Goal: Task Accomplishment & Management: Manage account settings

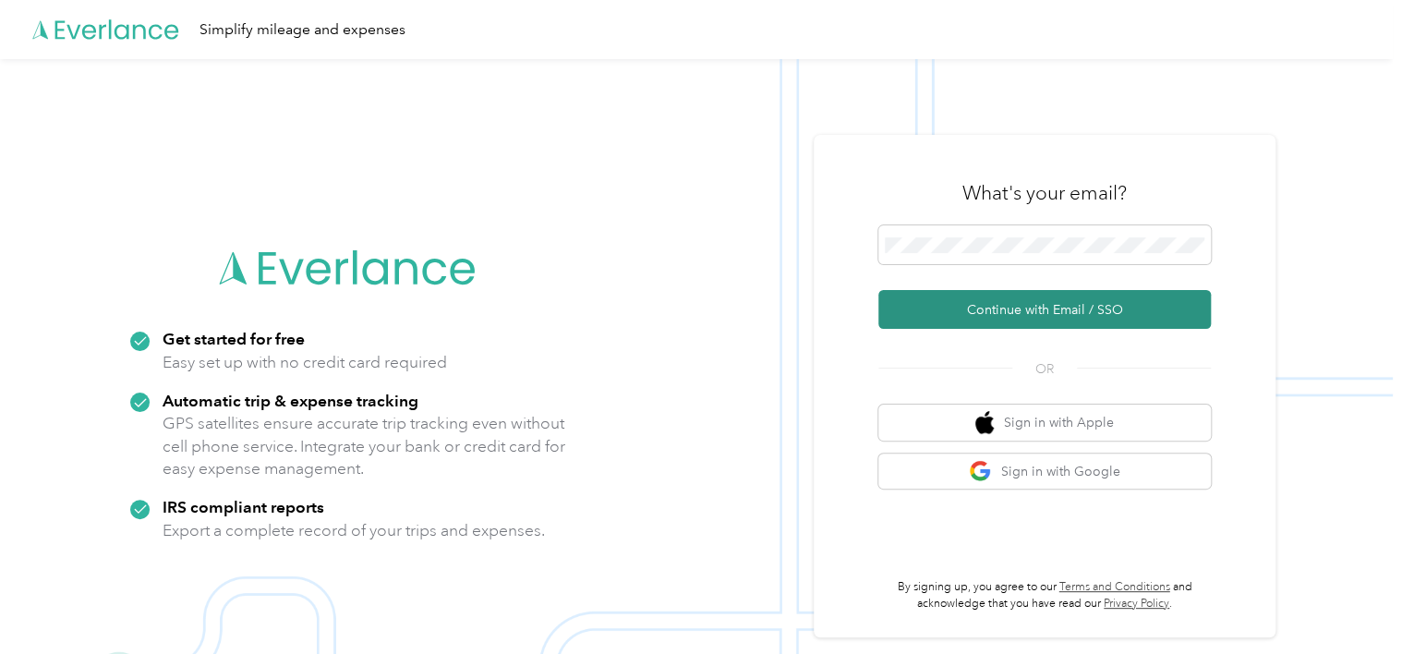
click at [994, 308] on button "Continue with Email / SSO" at bounding box center [1045, 309] width 333 height 39
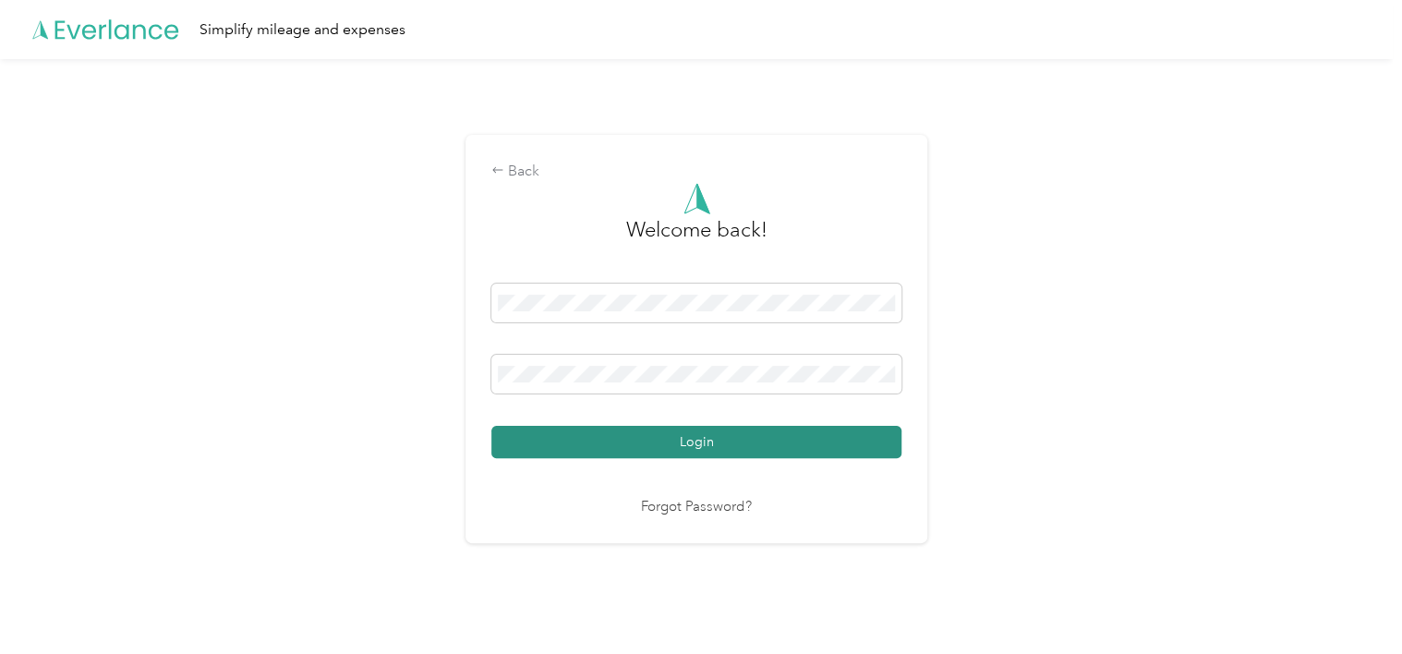
click at [704, 441] on button "Login" at bounding box center [696, 442] width 410 height 32
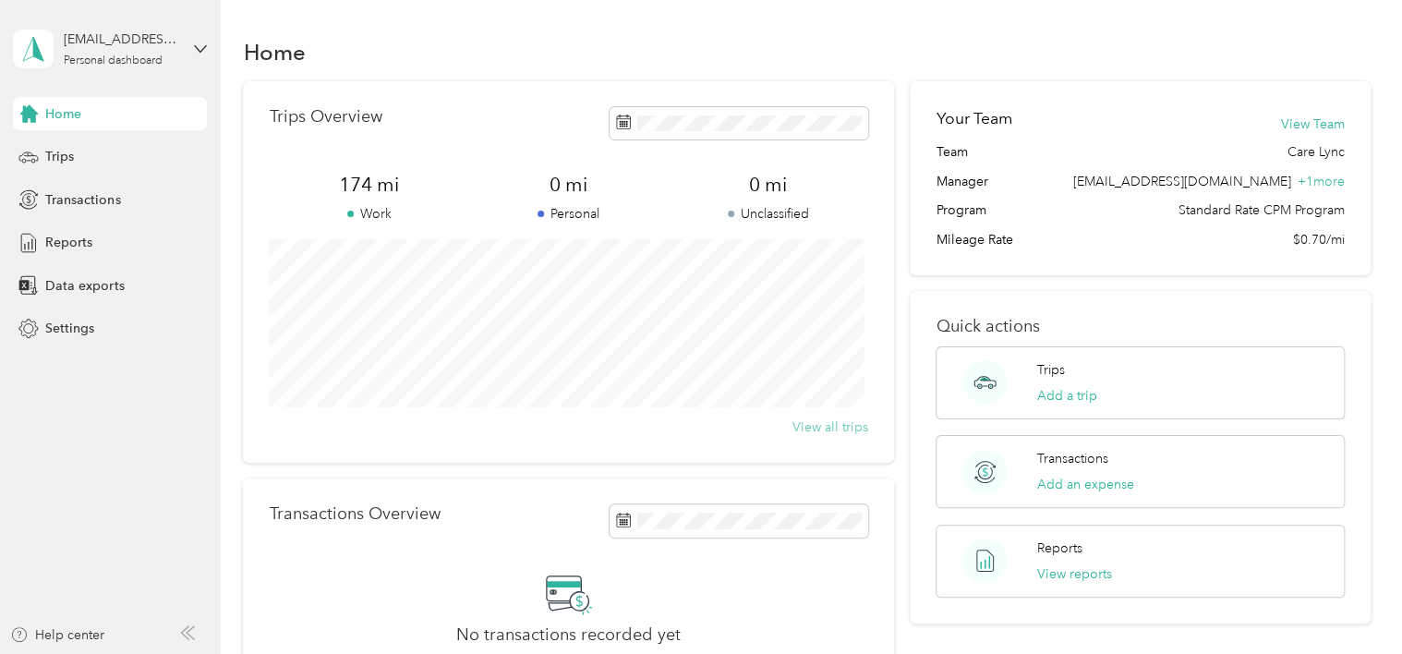
click at [835, 425] on button "View all trips" at bounding box center [831, 427] width 76 height 19
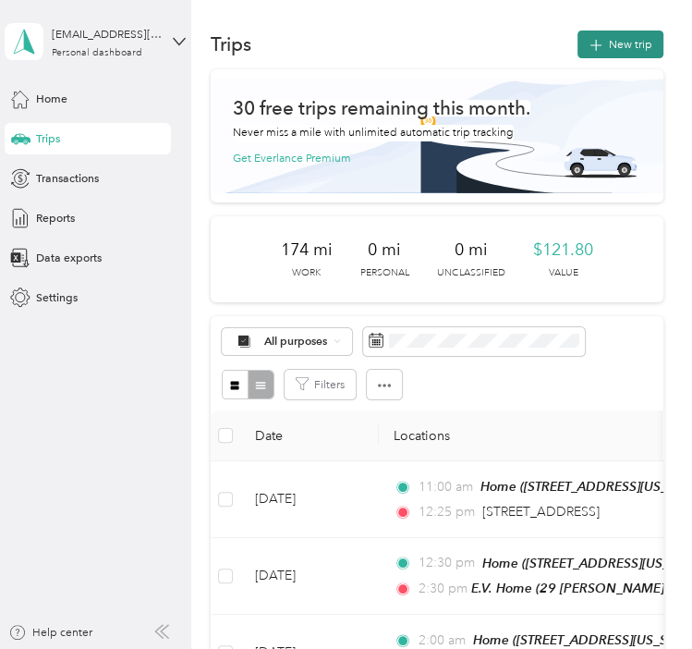
click at [611, 47] on button "New trip" at bounding box center [620, 44] width 86 height 28
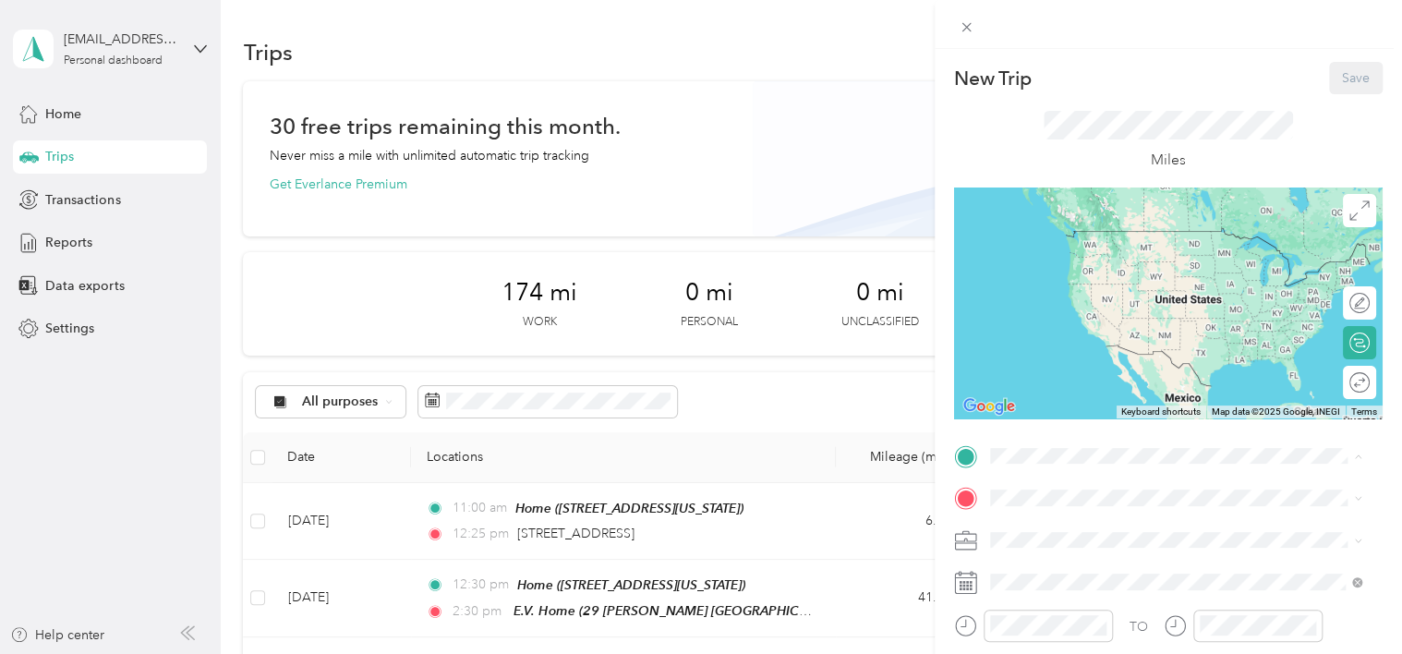
click at [1071, 331] on span "[STREET_ADDRESS][US_STATE]" at bounding box center [1117, 323] width 185 height 16
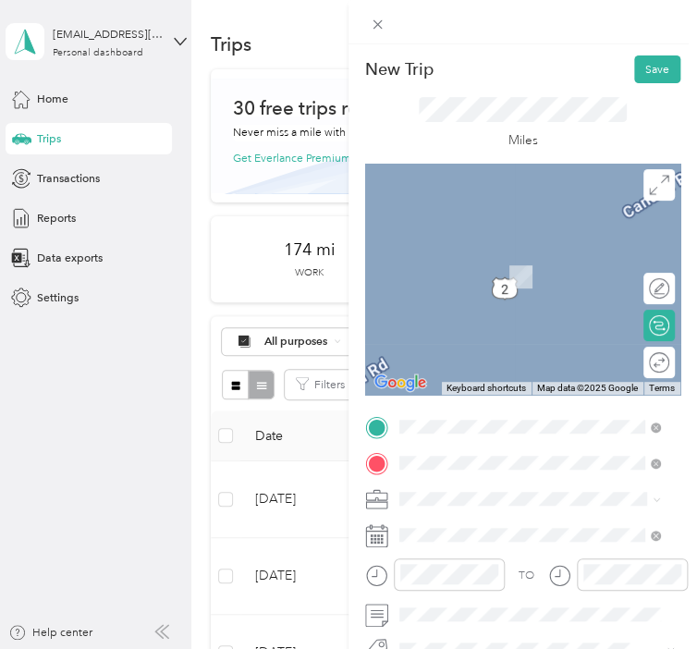
click at [518, 278] on span "[STREET_ADDRESS][PERSON_NAME][US_STATE]" at bounding box center [543, 276] width 224 height 28
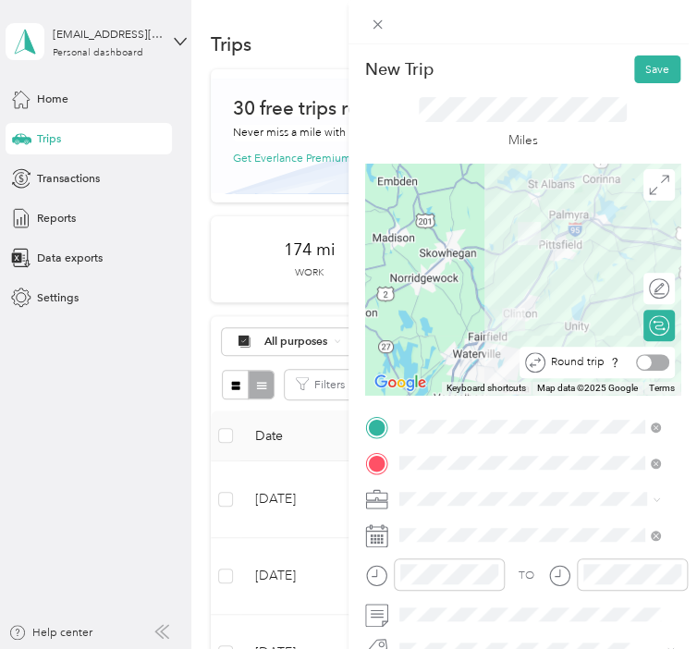
click at [637, 362] on div at bounding box center [652, 362] width 33 height 17
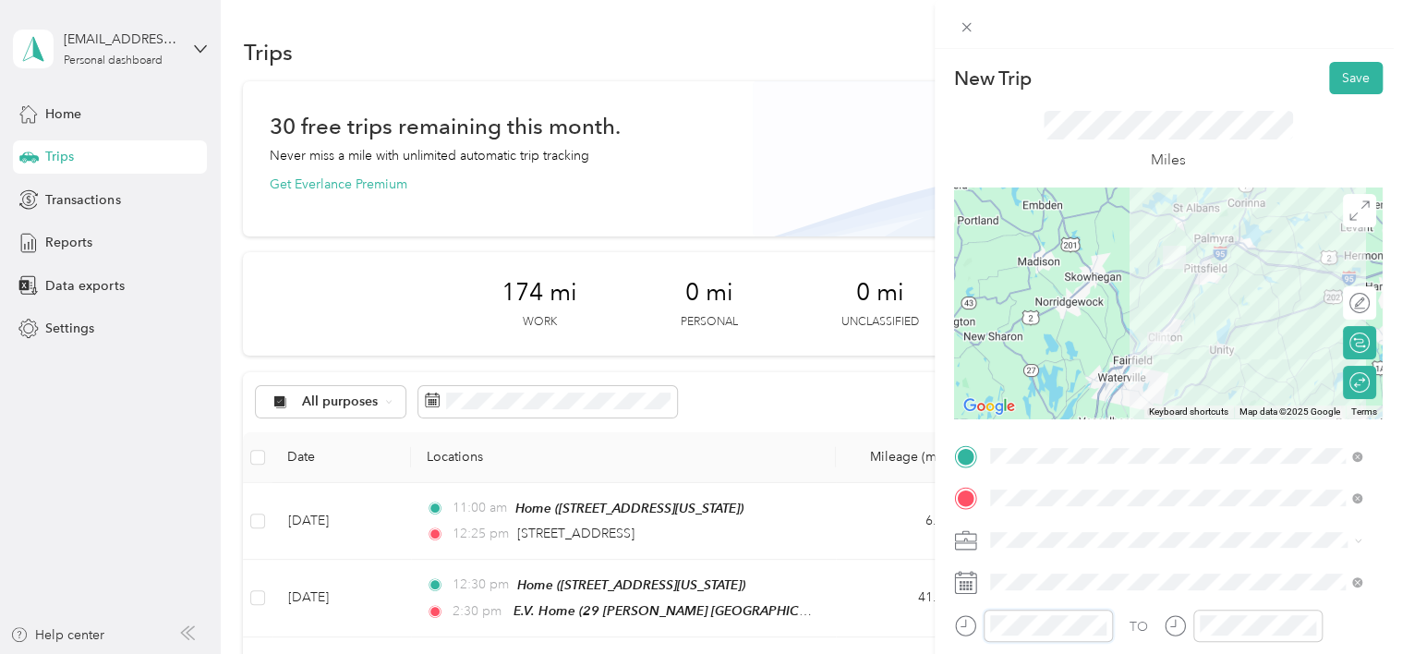
click at [977, 637] on div at bounding box center [1033, 626] width 159 height 32
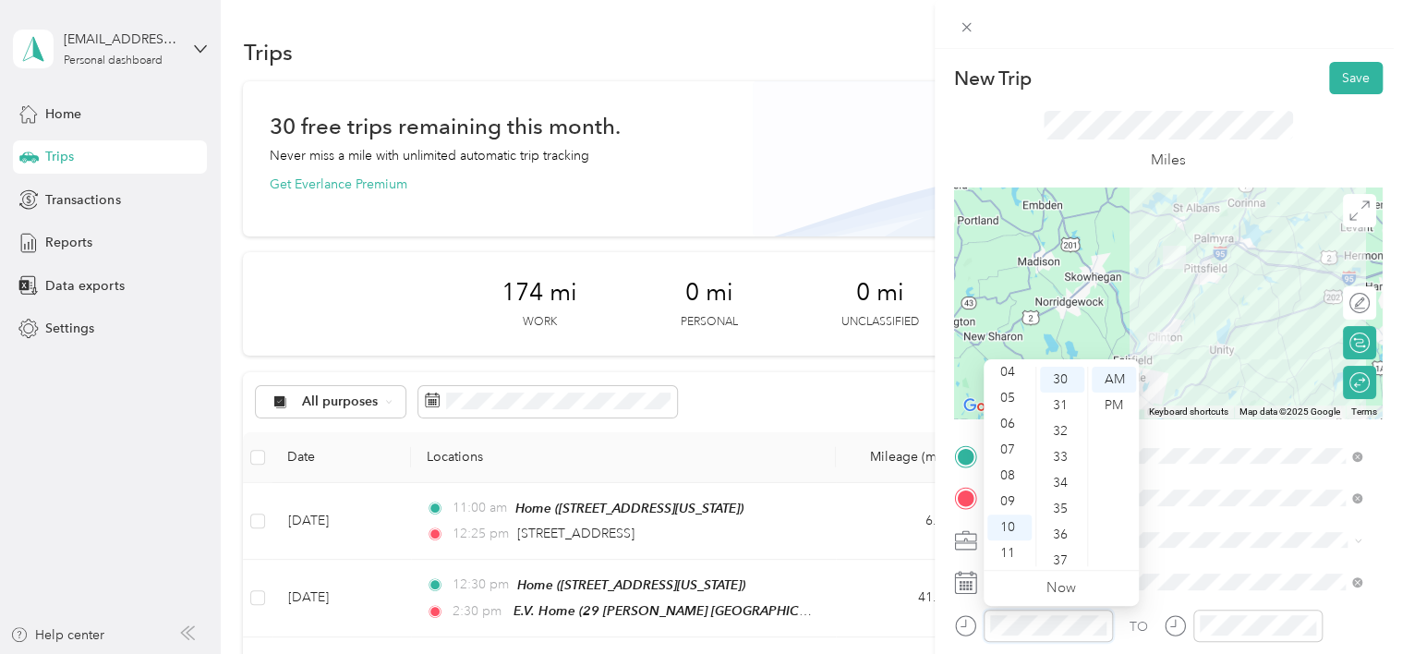
scroll to position [776, 0]
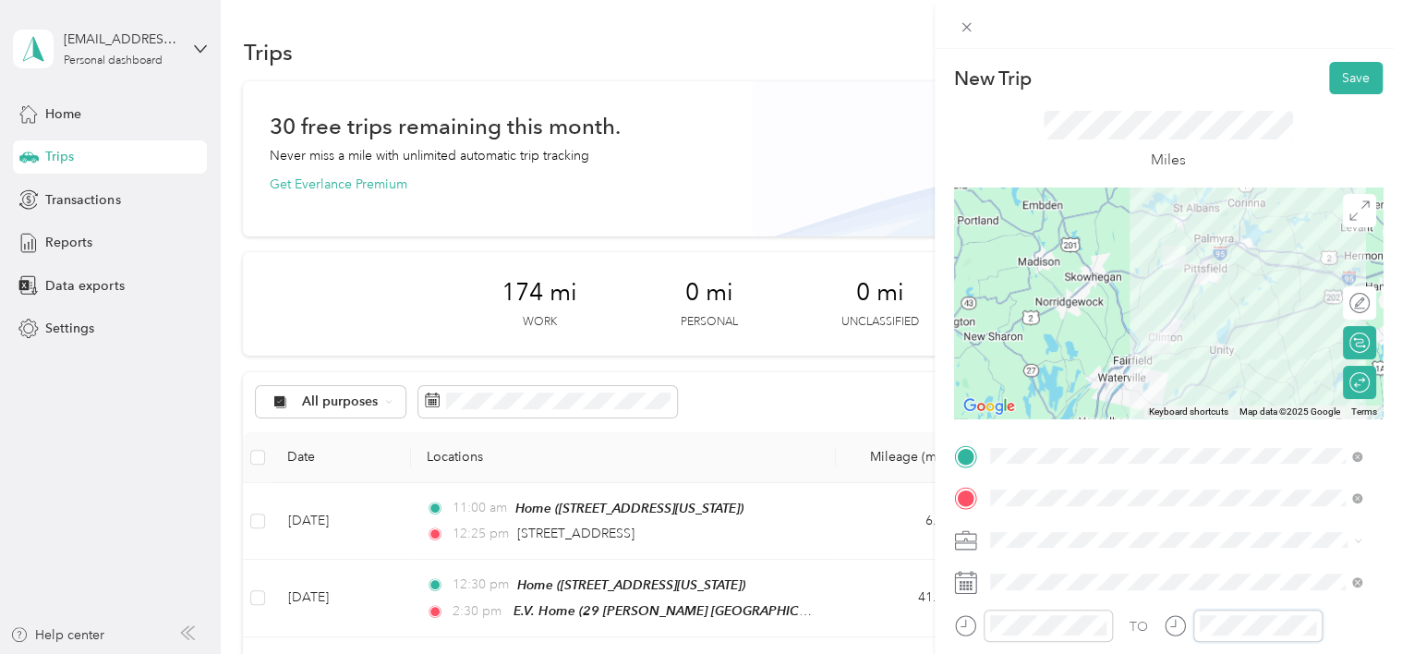
click at [1144, 641] on div "TO" at bounding box center [1168, 632] width 429 height 45
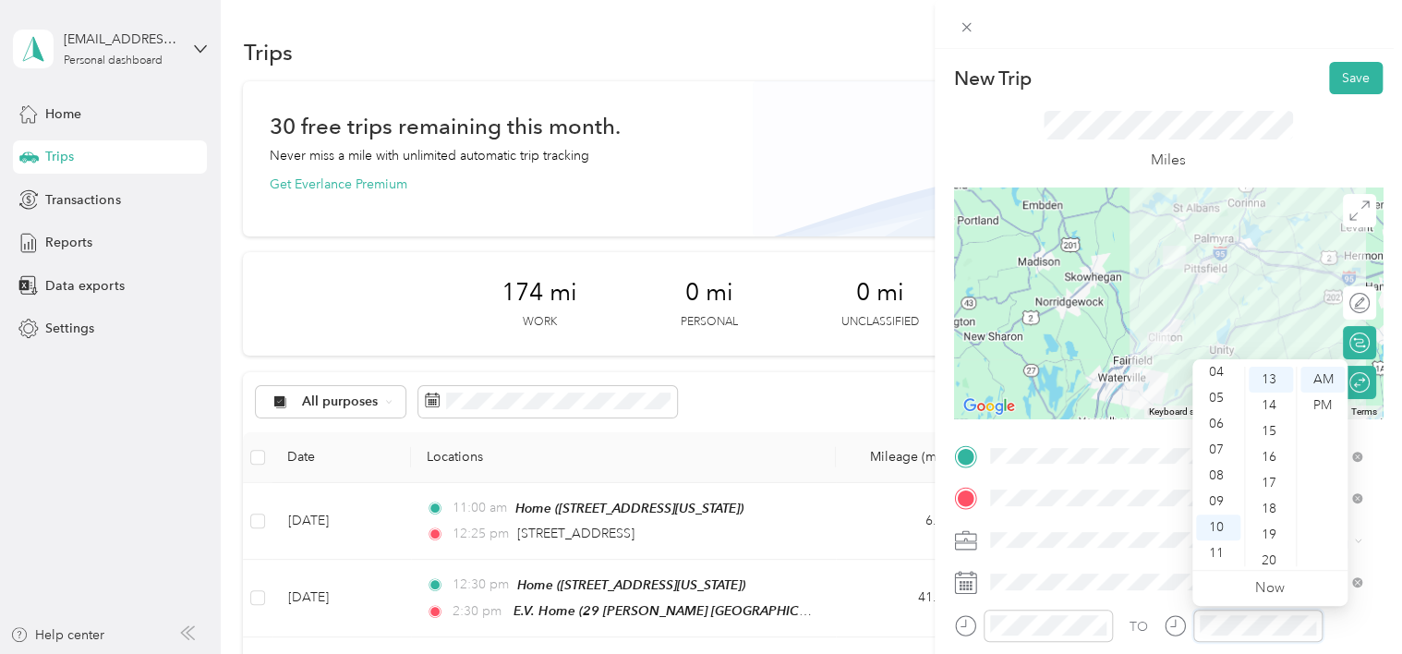
scroll to position [336, 0]
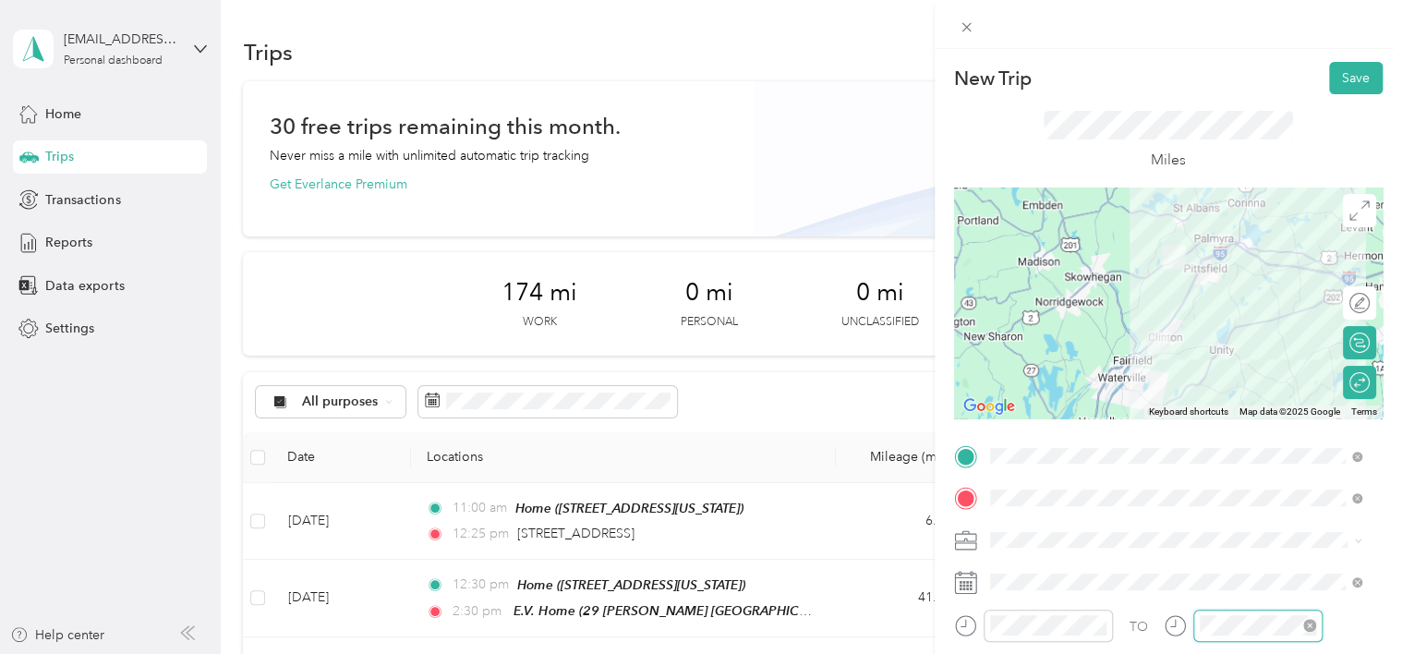
click at [1219, 636] on div at bounding box center [1258, 626] width 129 height 32
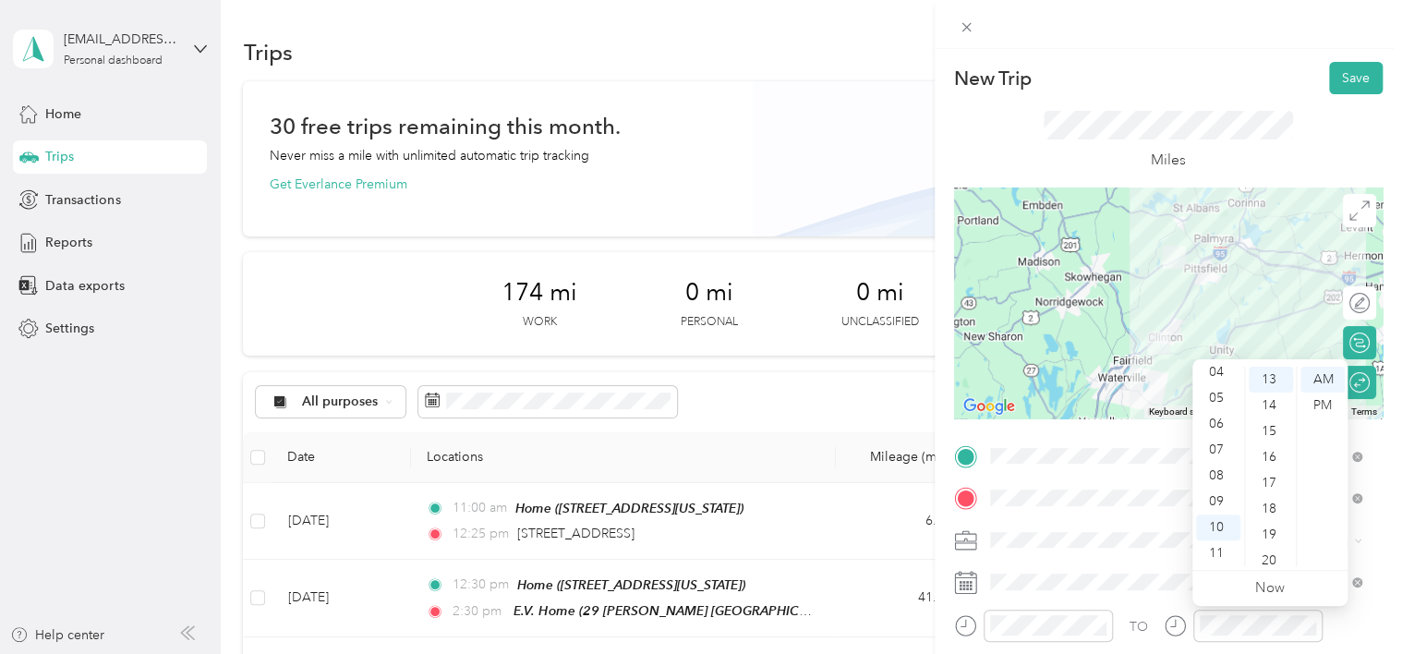
click at [1158, 55] on div "New Trip Save This trip cannot be edited because it is either under review, app…" at bounding box center [1168, 376] width 467 height 654
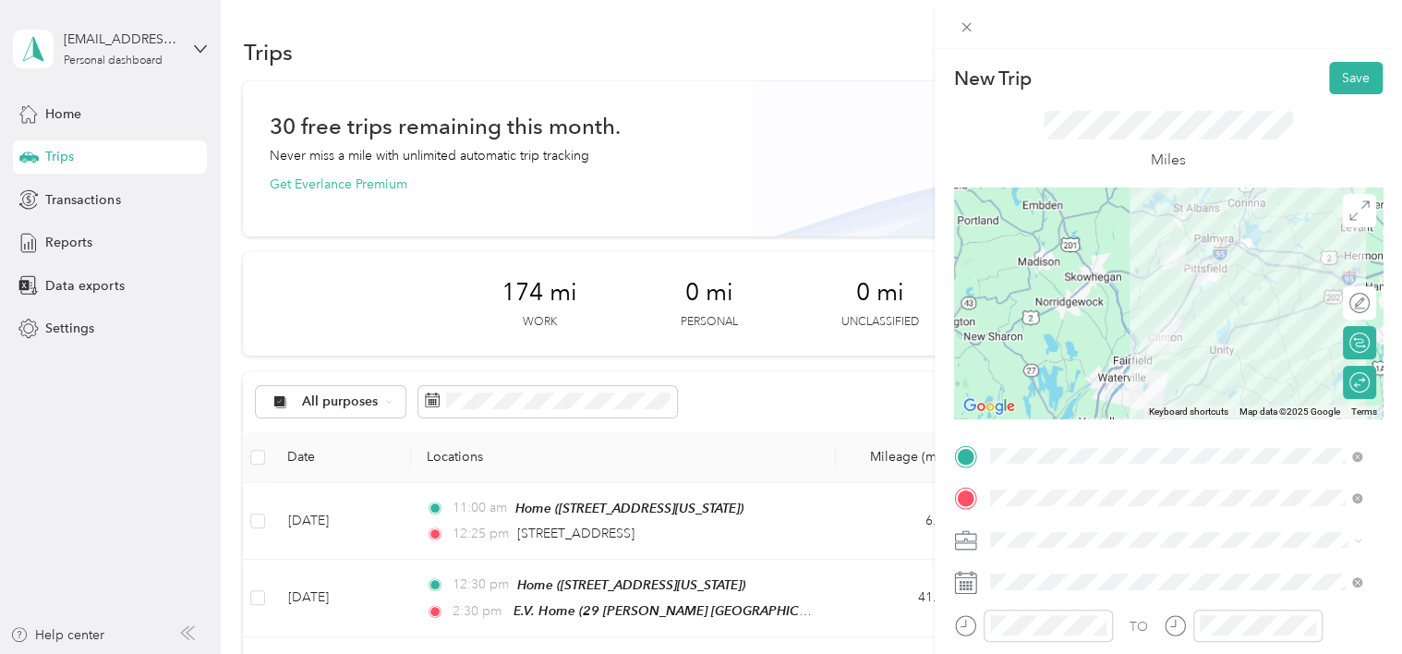
click at [907, 552] on div "New Trip Save This trip cannot be edited because it is either under review, app…" at bounding box center [701, 327] width 1402 height 654
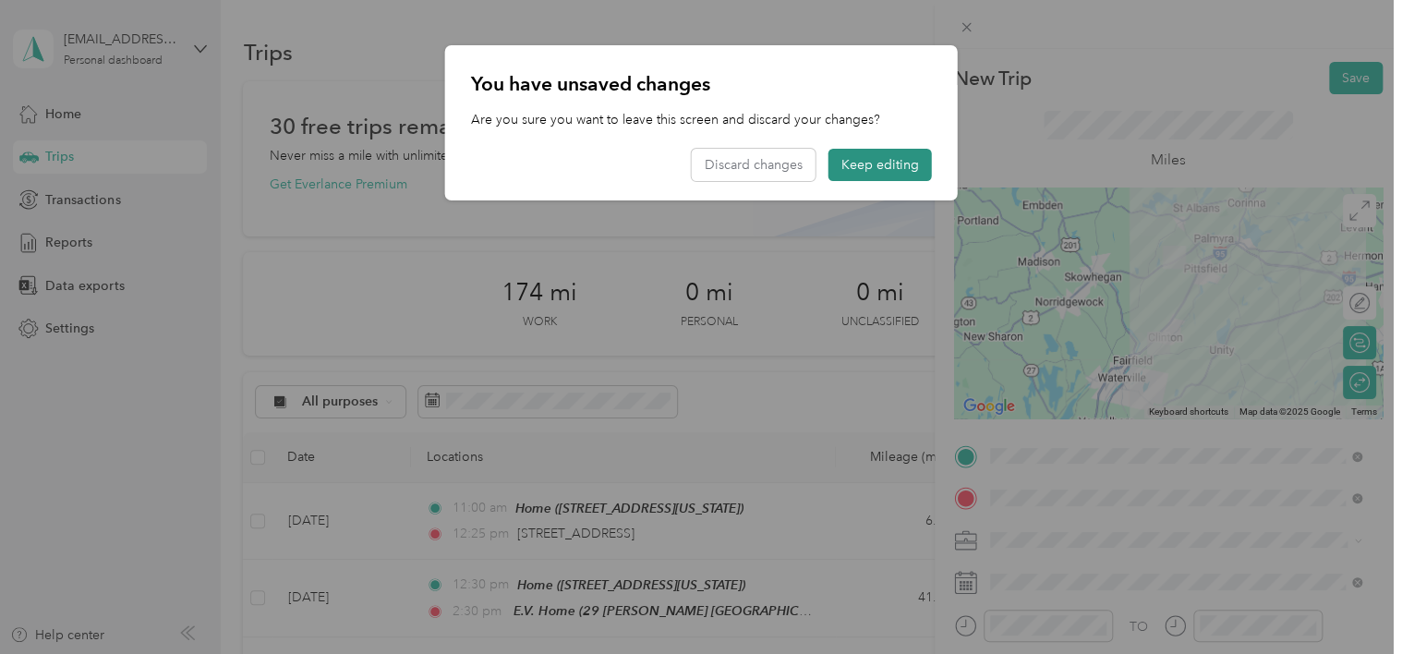
click at [885, 170] on button "Keep editing" at bounding box center [880, 165] width 103 height 32
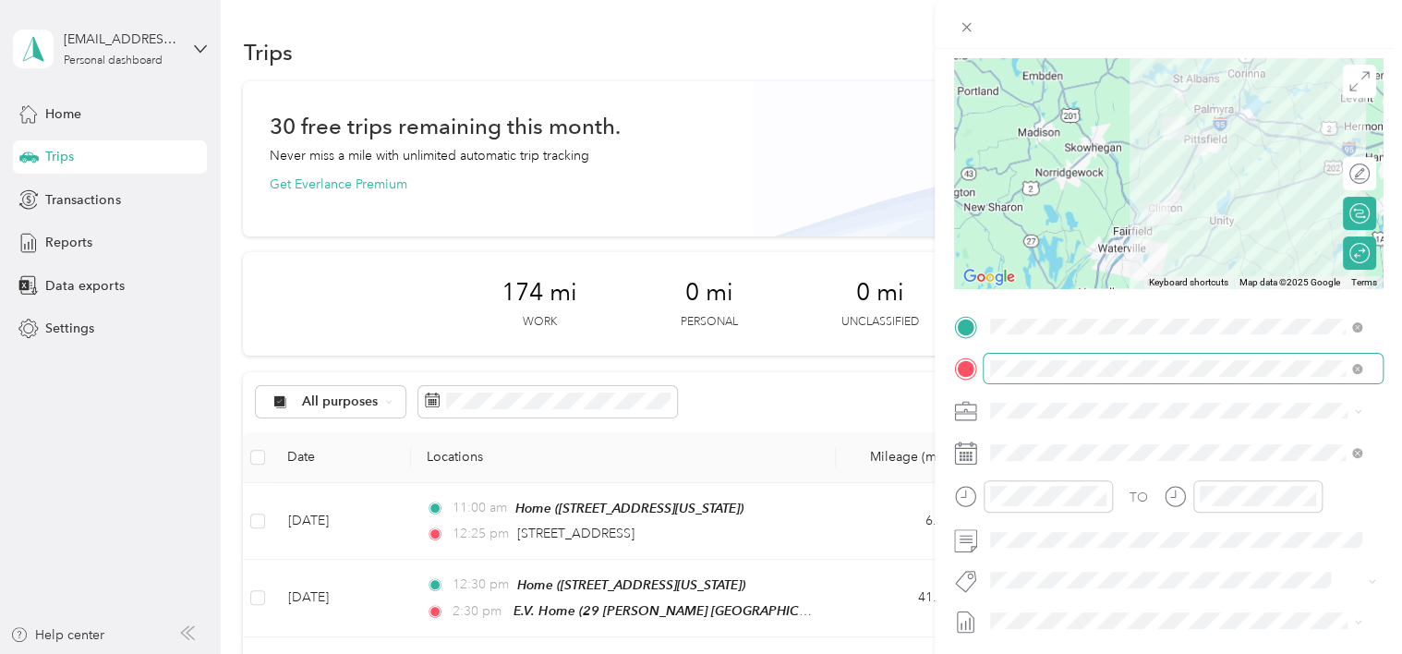
scroll to position [37, 0]
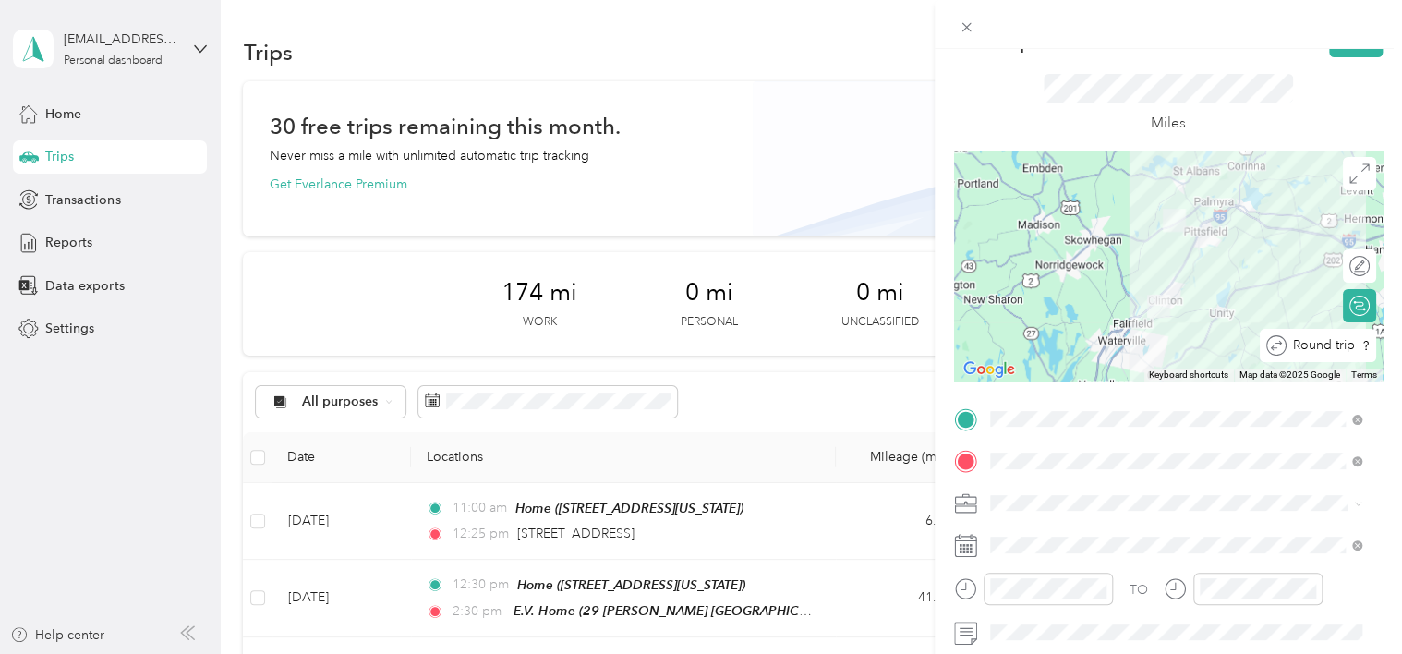
click at [1349, 347] on div "Round trip" at bounding box center [1329, 345] width 84 height 19
click at [1352, 347] on div at bounding box center [1360, 345] width 17 height 17
click at [1349, 347] on div at bounding box center [1350, 345] width 39 height 19
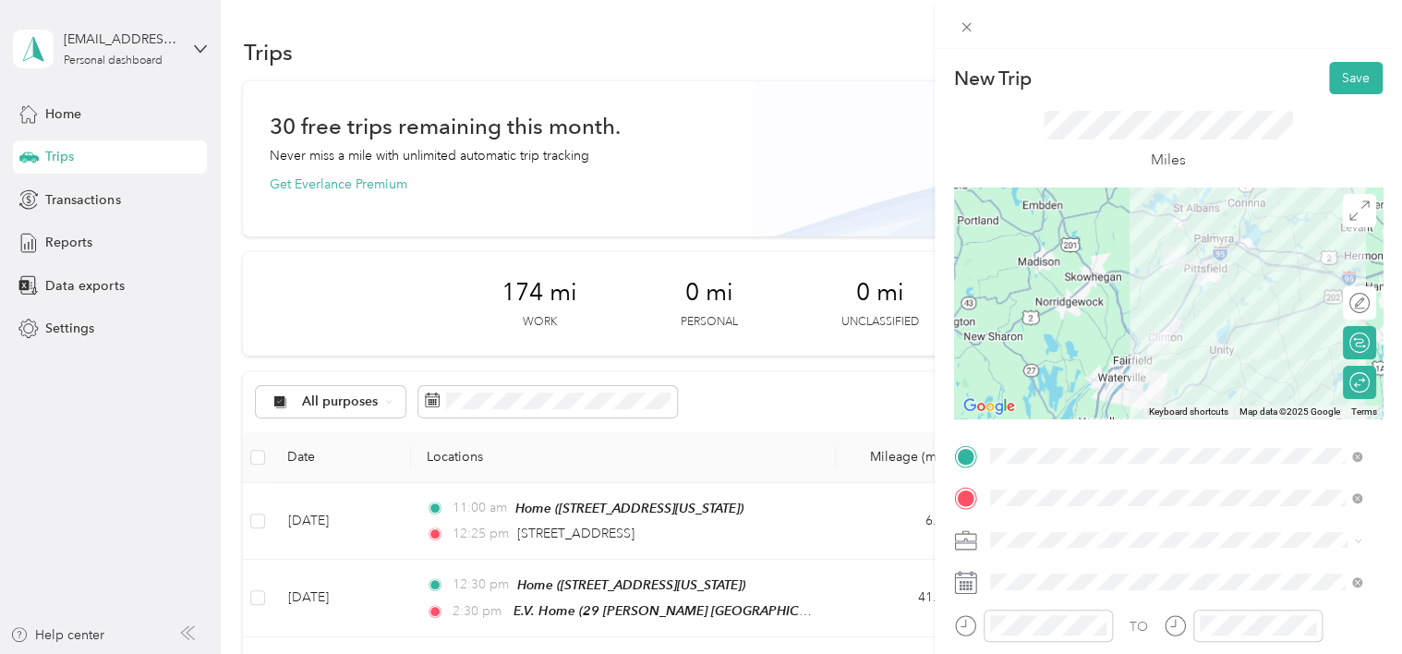
scroll to position [0, 0]
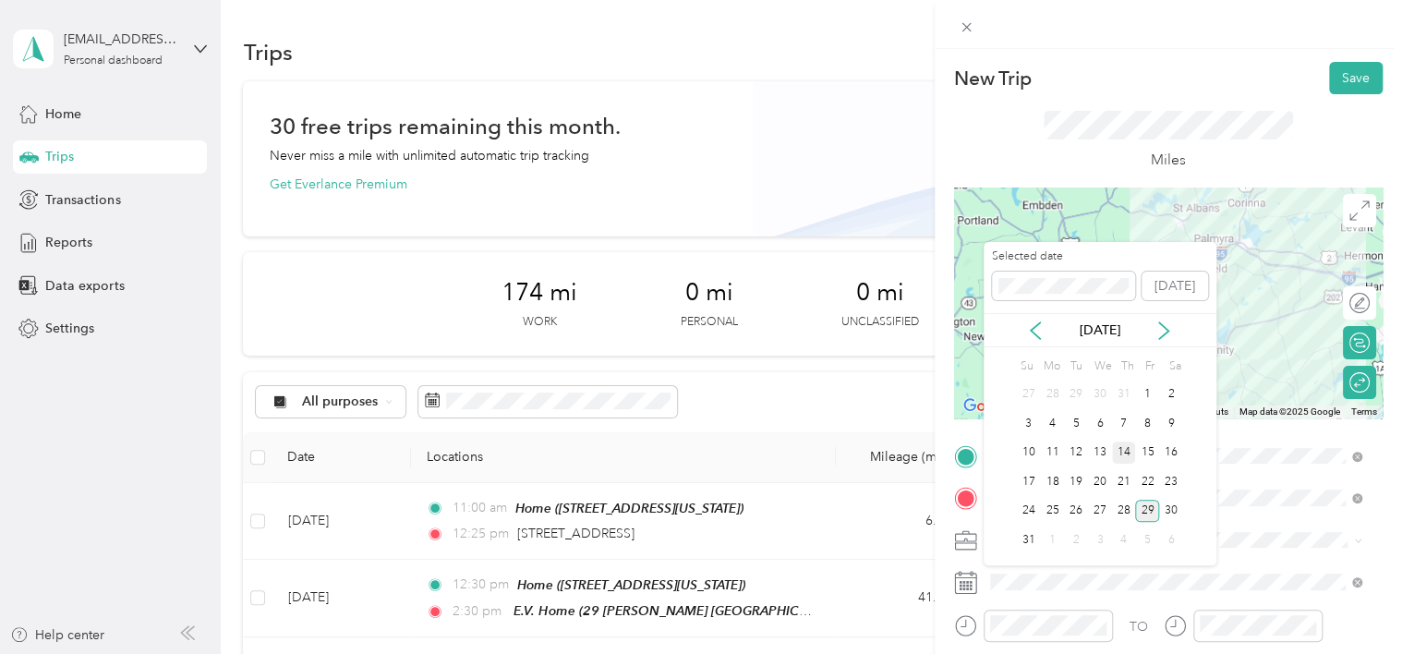
click at [1127, 454] on div "14" at bounding box center [1124, 453] width 24 height 23
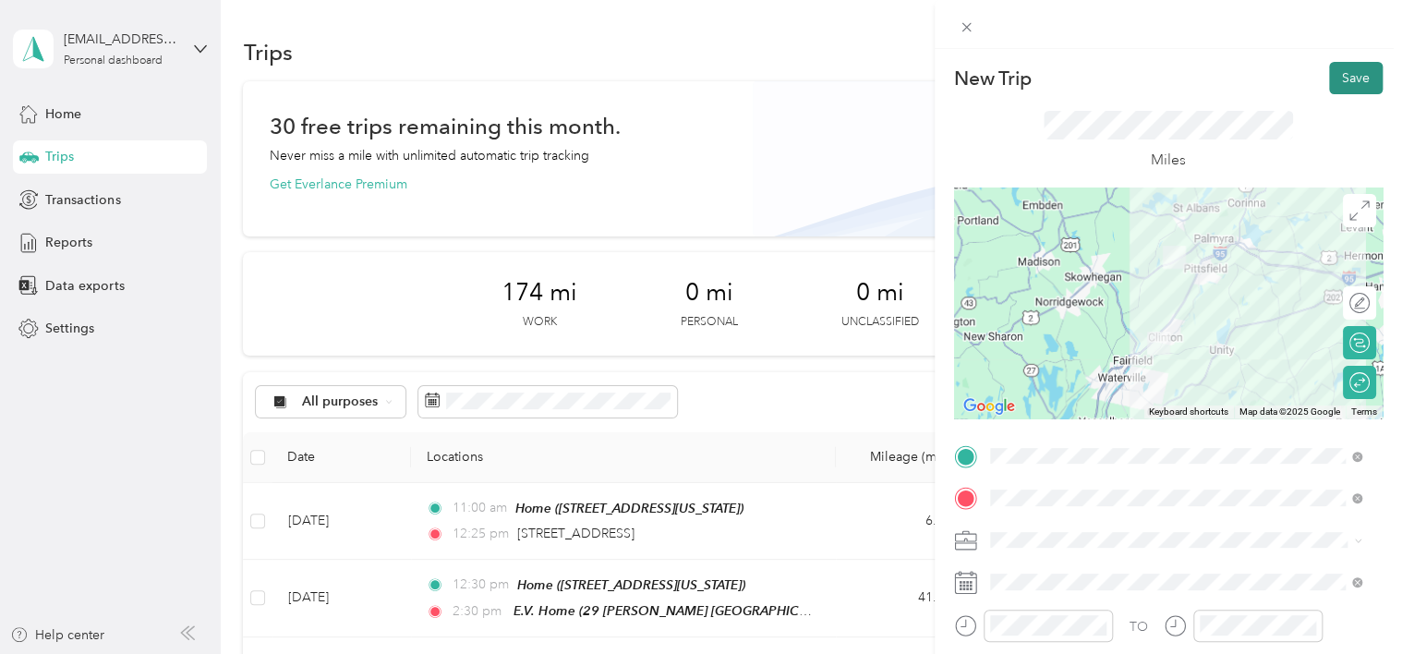
click at [1340, 82] on button "Save" at bounding box center [1356, 78] width 54 height 32
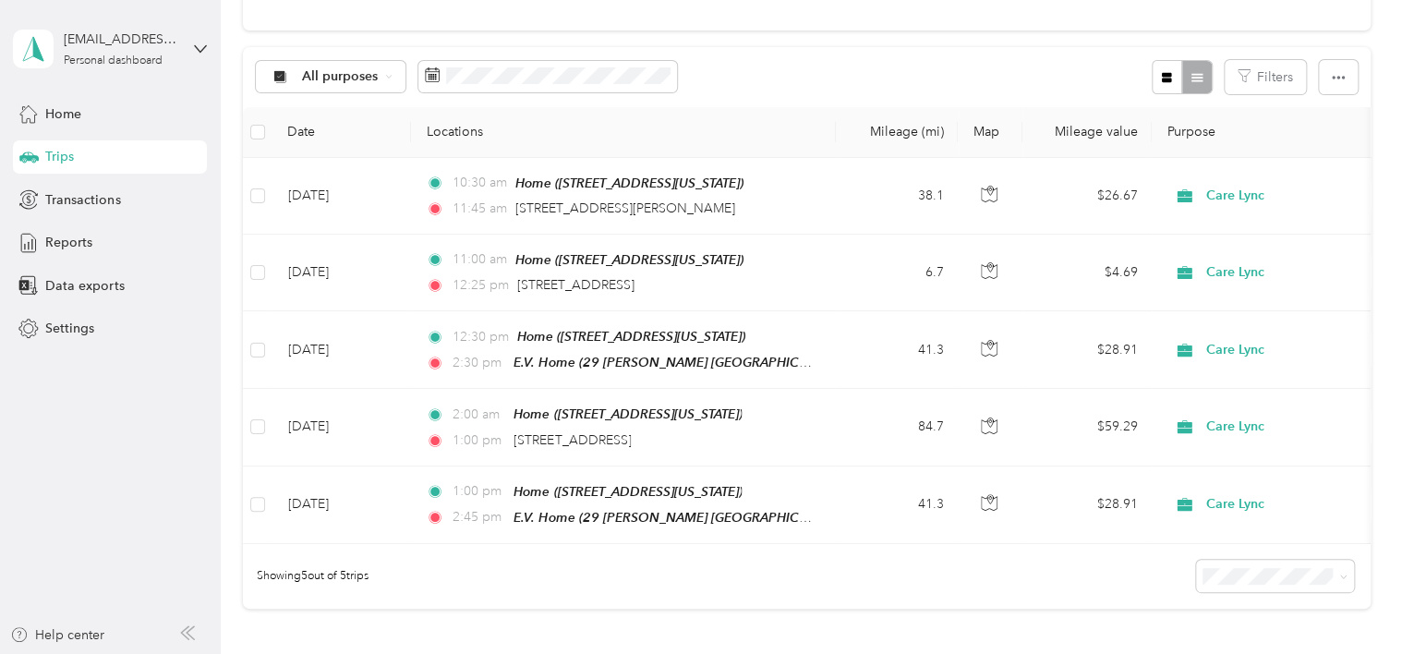
scroll to position [263, 0]
